Goal: Task Accomplishment & Management: Manage account settings

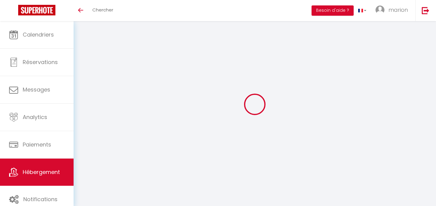
select select "1042-1456465498202920781"
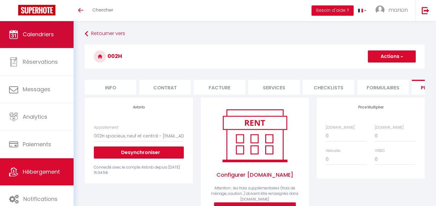
click at [51, 38] on span "Calendriers" at bounding box center [38, 35] width 31 height 8
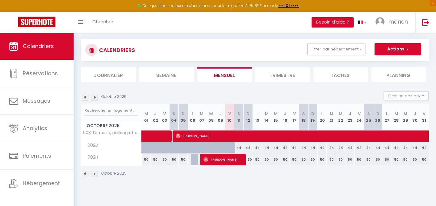
scroll to position [33, 0]
click at [86, 97] on img at bounding box center [85, 97] width 7 height 7
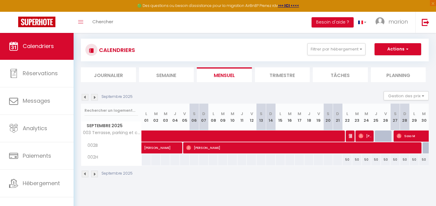
click at [86, 97] on img at bounding box center [85, 97] width 7 height 7
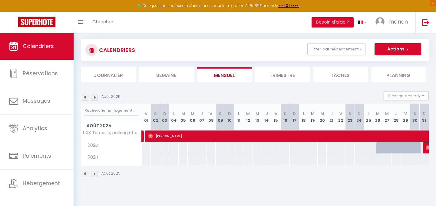
click at [94, 98] on img at bounding box center [94, 97] width 7 height 7
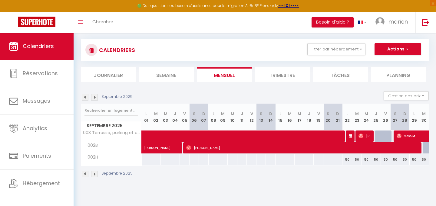
click at [84, 97] on img at bounding box center [85, 97] width 7 height 7
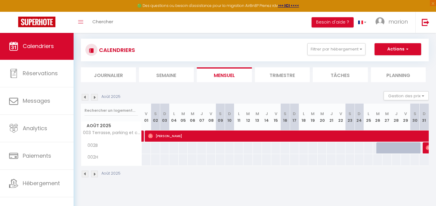
click at [84, 97] on img at bounding box center [85, 97] width 7 height 7
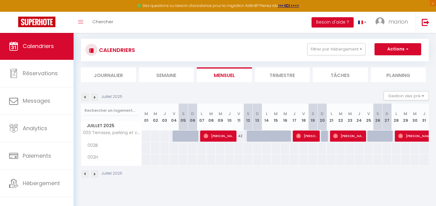
click at [86, 96] on img at bounding box center [85, 97] width 7 height 7
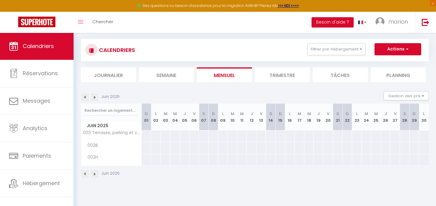
click at [95, 96] on img at bounding box center [94, 97] width 7 height 7
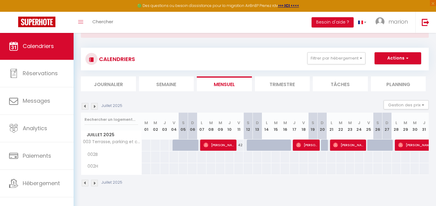
scroll to position [22, 0]
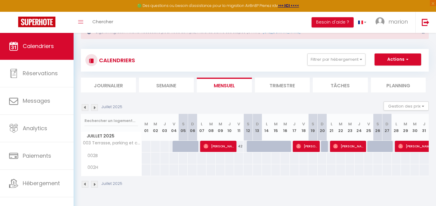
click at [94, 107] on img at bounding box center [94, 107] width 7 height 7
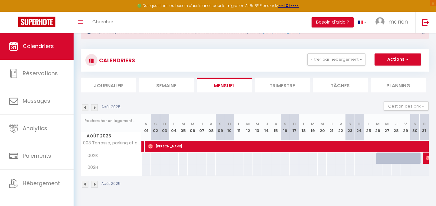
click at [94, 109] on img at bounding box center [94, 107] width 7 height 7
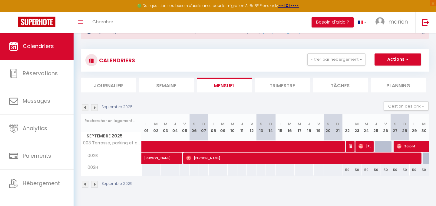
click at [94, 109] on img at bounding box center [94, 107] width 7 height 7
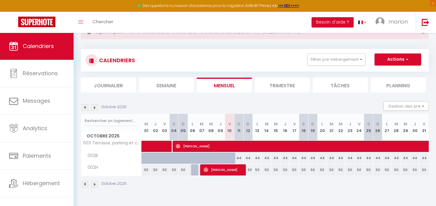
click at [94, 109] on img at bounding box center [94, 107] width 7 height 7
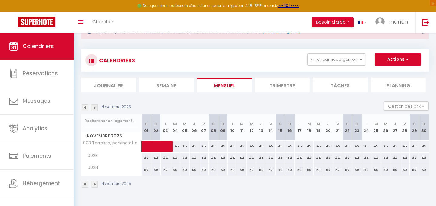
click at [85, 108] on img at bounding box center [85, 107] width 7 height 7
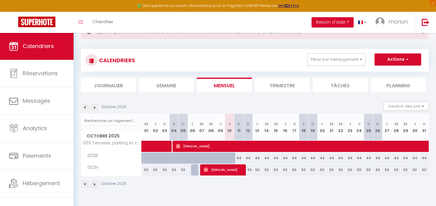
click at [85, 108] on img at bounding box center [85, 107] width 7 height 7
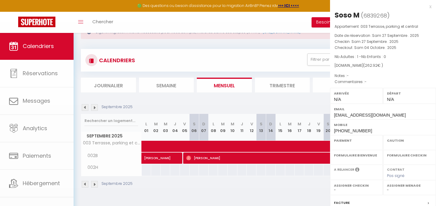
select select "OK"
select select "0"
select select "1"
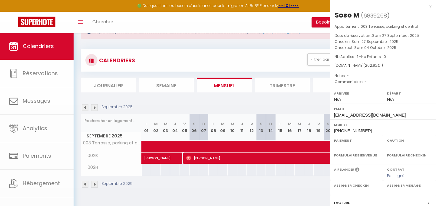
select select
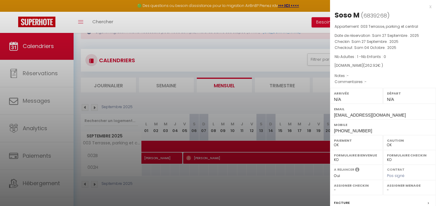
click at [303, 164] on div at bounding box center [218, 103] width 436 height 206
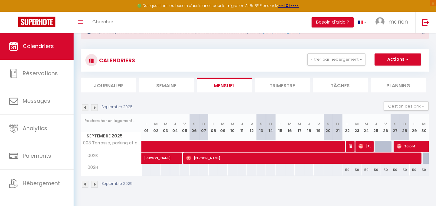
click at [96, 107] on img at bounding box center [94, 107] width 7 height 7
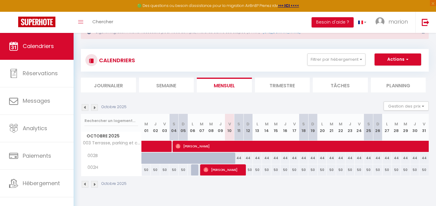
click at [83, 107] on img at bounding box center [85, 107] width 7 height 7
